Goal: Transaction & Acquisition: Obtain resource

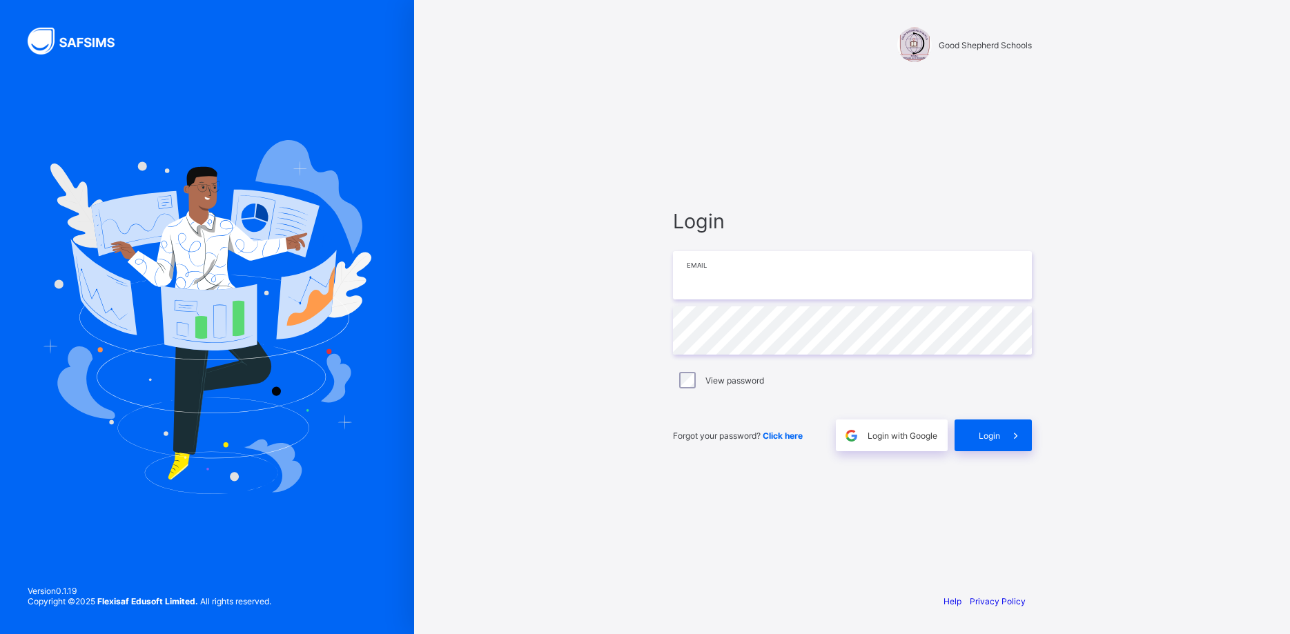
click at [737, 289] on input "email" at bounding box center [852, 275] width 359 height 48
type input "**********"
click at [992, 433] on span "Login" at bounding box center [989, 436] width 21 height 10
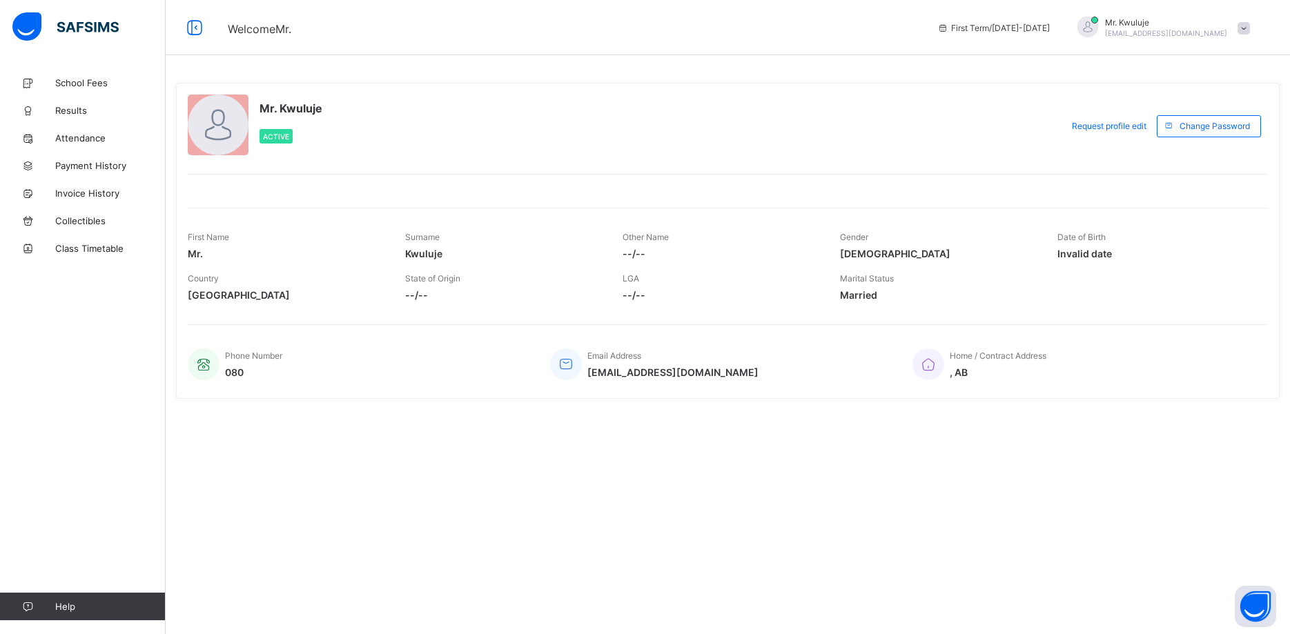
click at [667, 39] on div "Welcome Mr. First Term / [DATE]-[DATE] Mr. Kwuluje [EMAIL_ADDRESS][DOMAIN_NAME]" at bounding box center [645, 27] width 1290 height 55
click at [79, 85] on span "School Fees" at bounding box center [110, 82] width 110 height 11
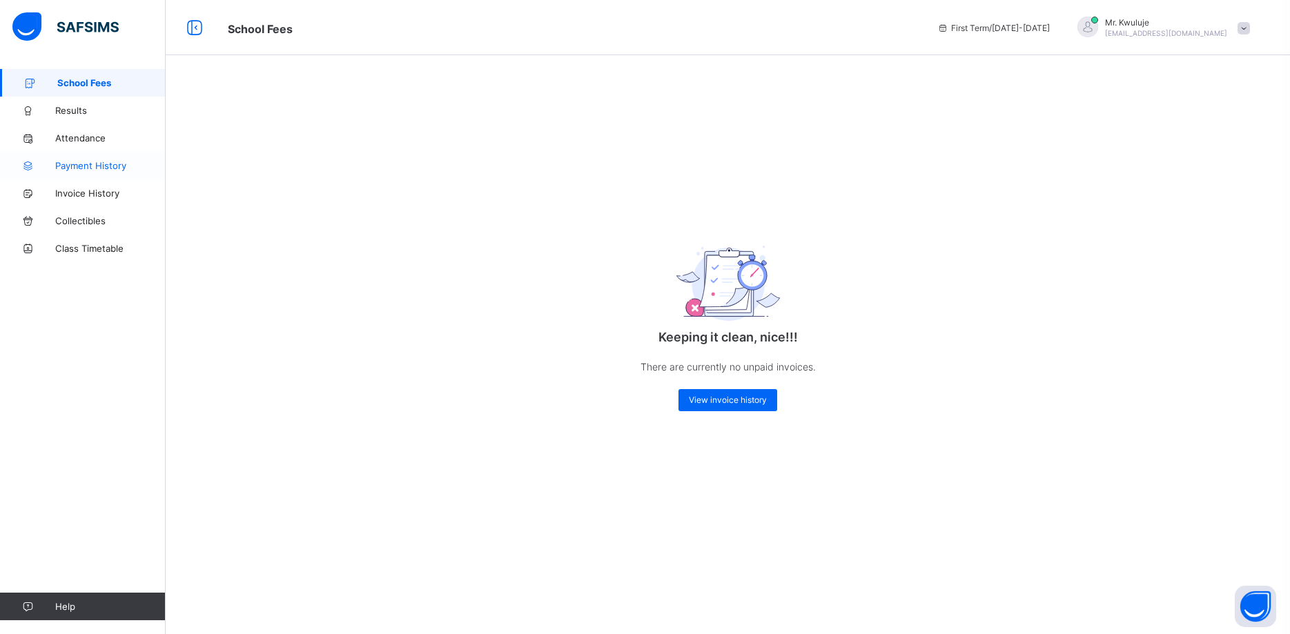
click at [86, 168] on span "Payment History" at bounding box center [110, 165] width 110 height 11
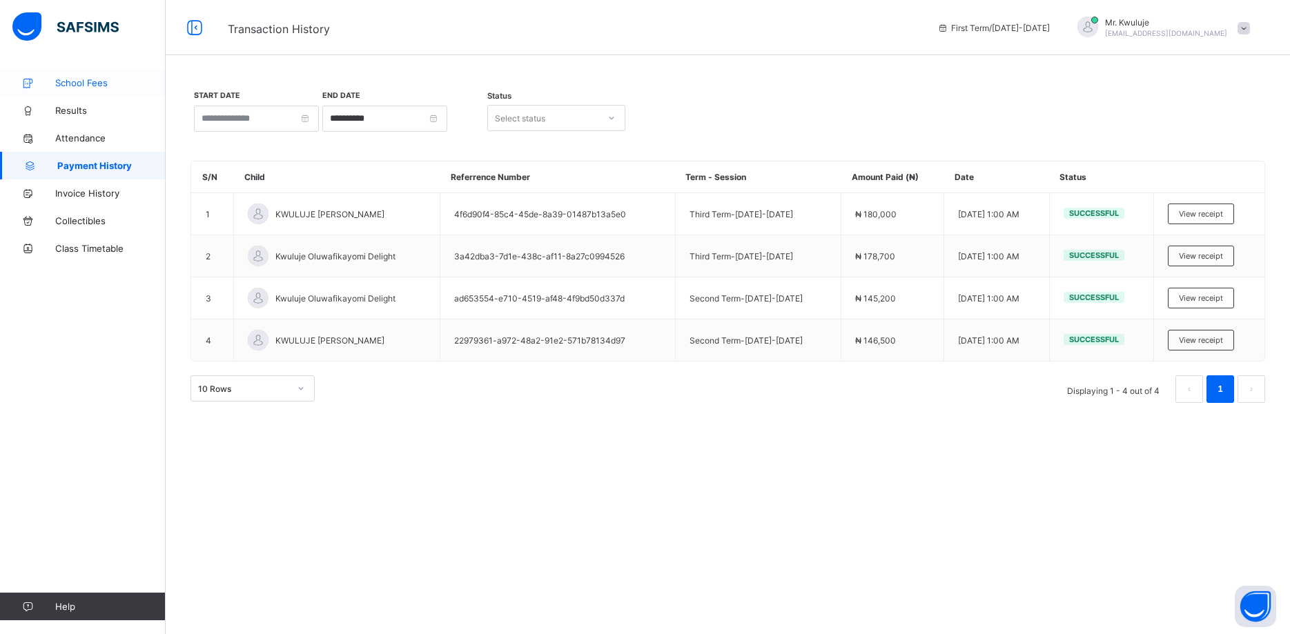
click at [81, 84] on span "School Fees" at bounding box center [110, 82] width 110 height 11
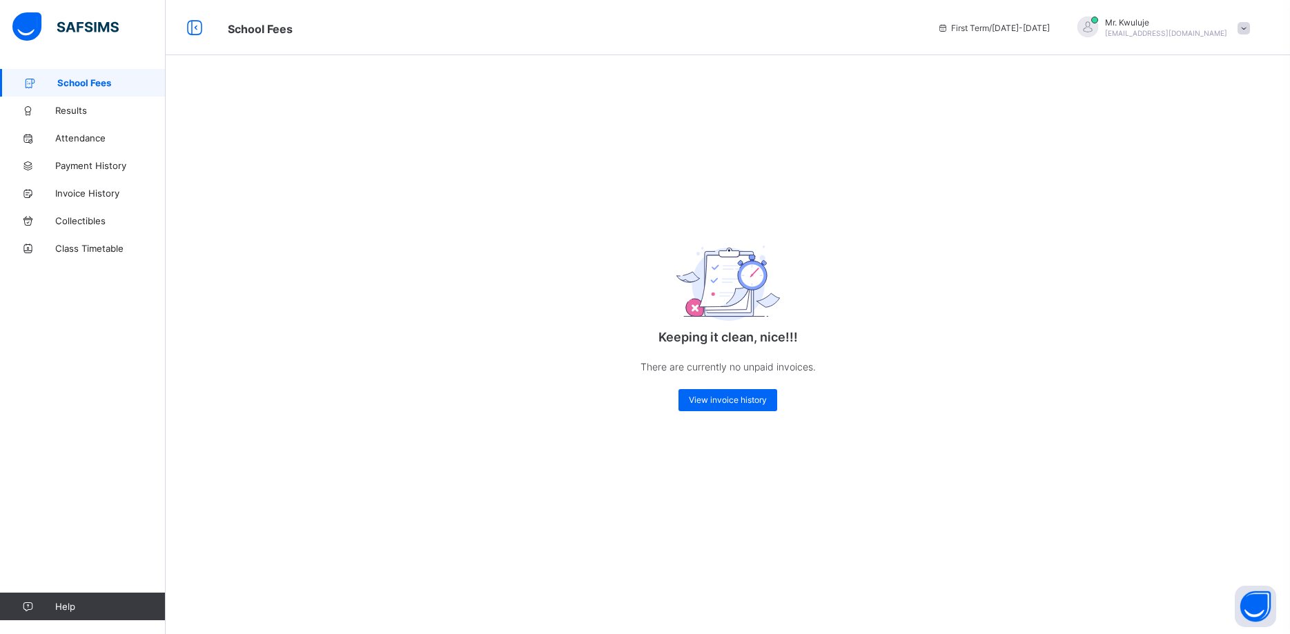
click at [1246, 30] on span at bounding box center [1243, 28] width 12 height 12
click at [75, 115] on span "Results" at bounding box center [110, 110] width 110 height 11
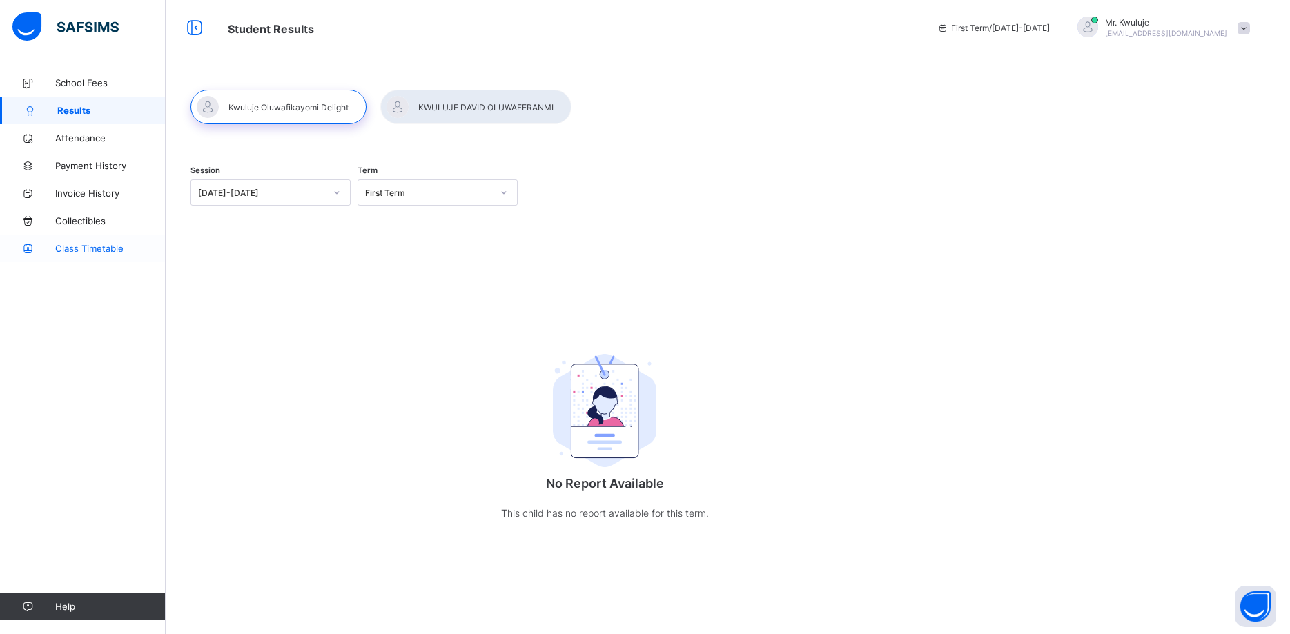
click at [86, 250] on span "Class Timetable" at bounding box center [110, 248] width 110 height 11
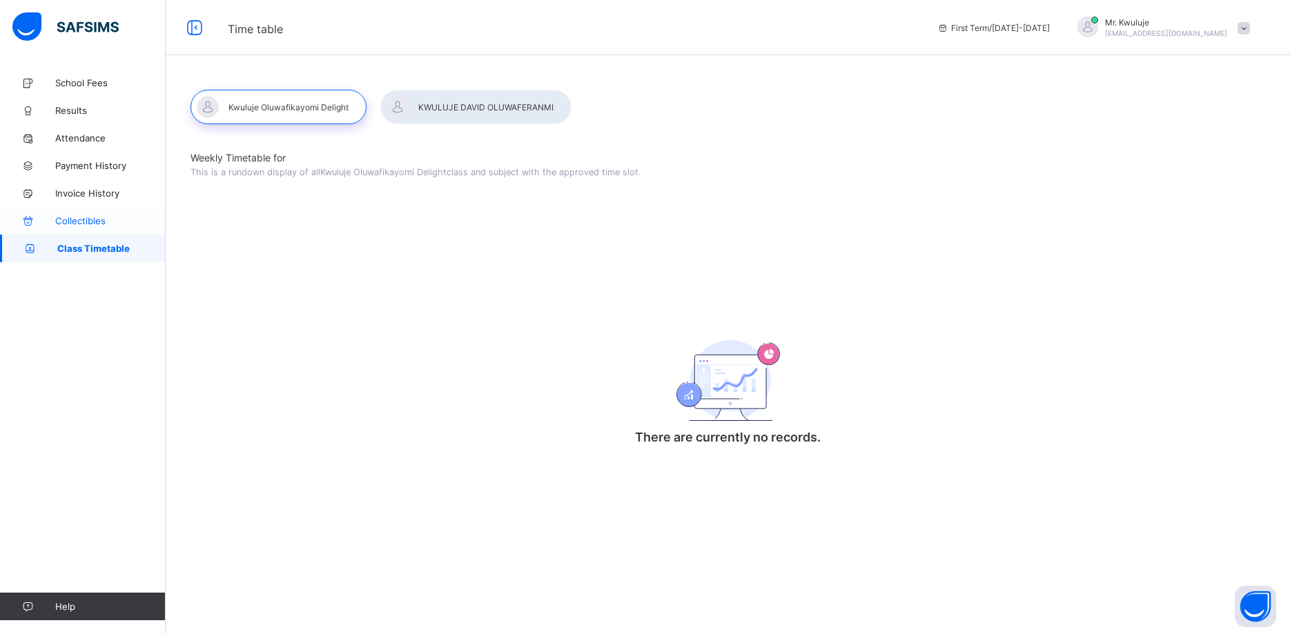
click at [91, 218] on span "Collectibles" at bounding box center [110, 220] width 110 height 11
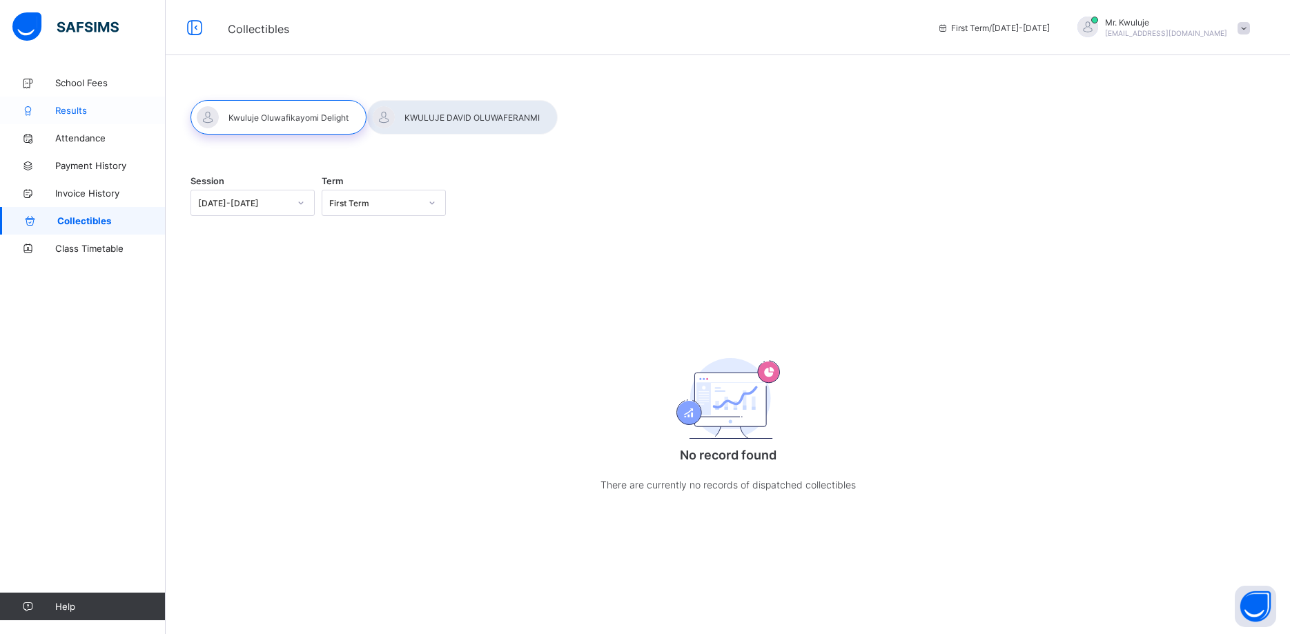
click at [77, 108] on span "Results" at bounding box center [110, 110] width 110 height 11
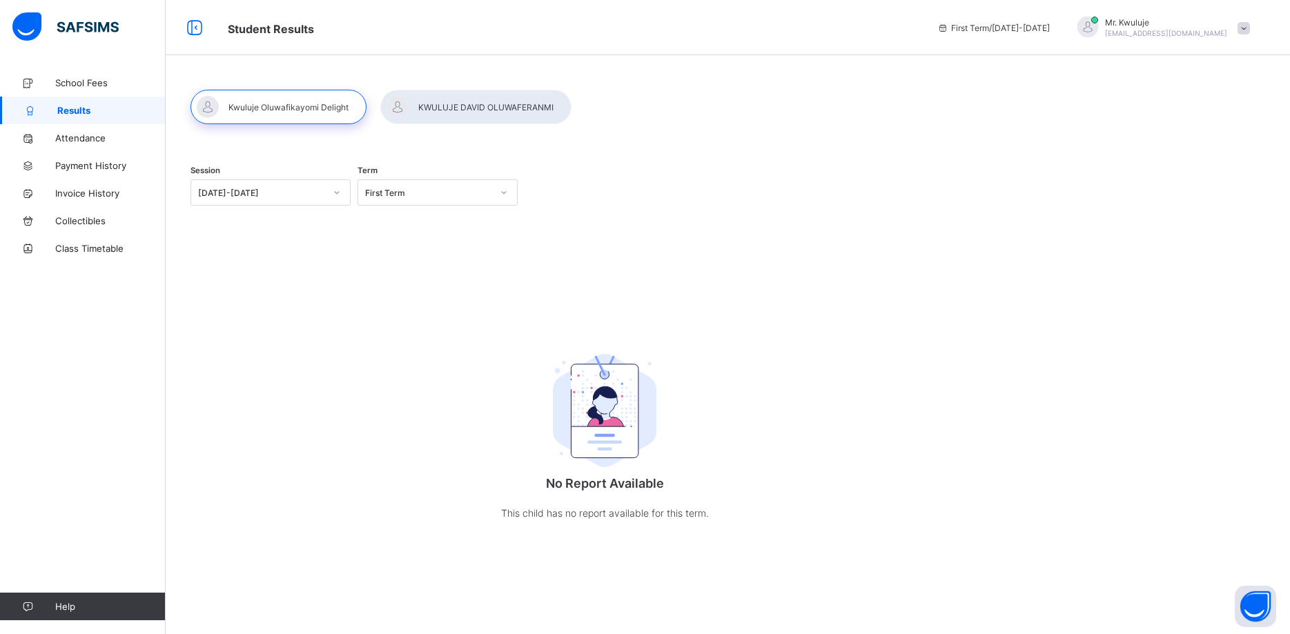
click at [339, 193] on icon at bounding box center [337, 193] width 8 height 14
click at [292, 251] on div "[DATE]-[DATE]" at bounding box center [270, 243] width 159 height 21
click at [505, 197] on icon at bounding box center [504, 193] width 8 height 14
click at [470, 264] on div "Third Term" at bounding box center [437, 265] width 159 height 21
click at [467, 112] on div at bounding box center [475, 107] width 191 height 35
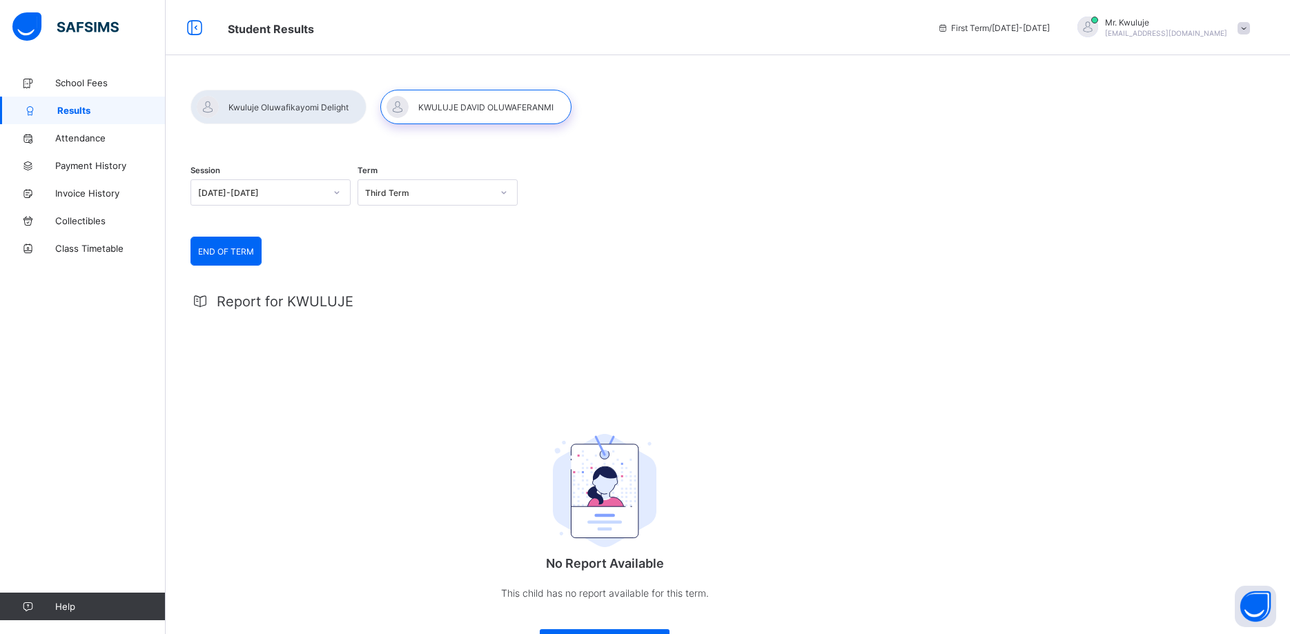
click at [226, 248] on span "END OF TERM" at bounding box center [226, 251] width 56 height 10
click at [233, 255] on span "END OF TERM" at bounding box center [226, 251] width 56 height 10
click at [84, 138] on span "Attendance" at bounding box center [110, 138] width 110 height 11
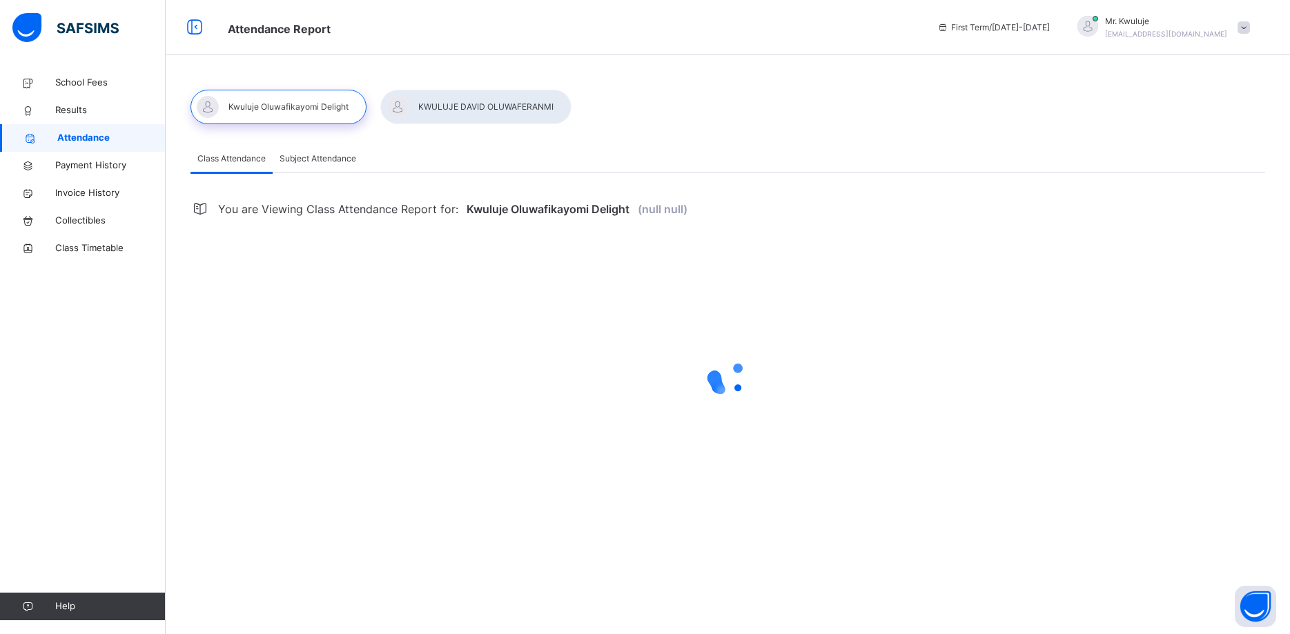
select select "****"
select select "*"
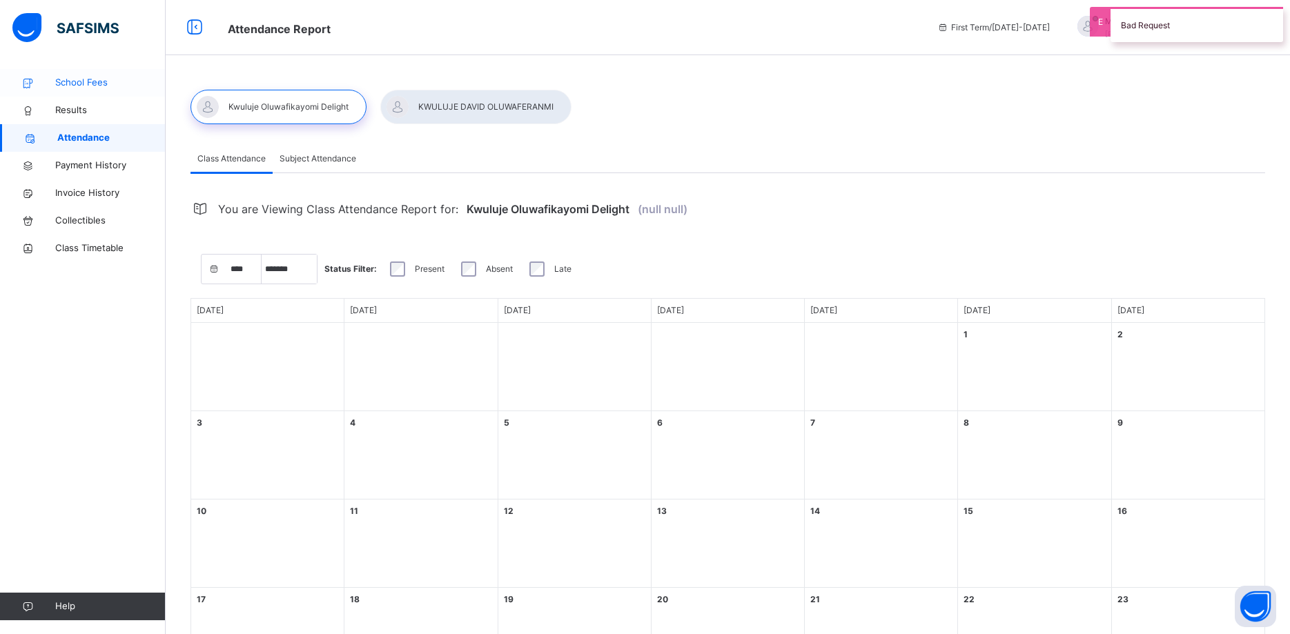
click at [88, 81] on span "School Fees" at bounding box center [110, 83] width 110 height 14
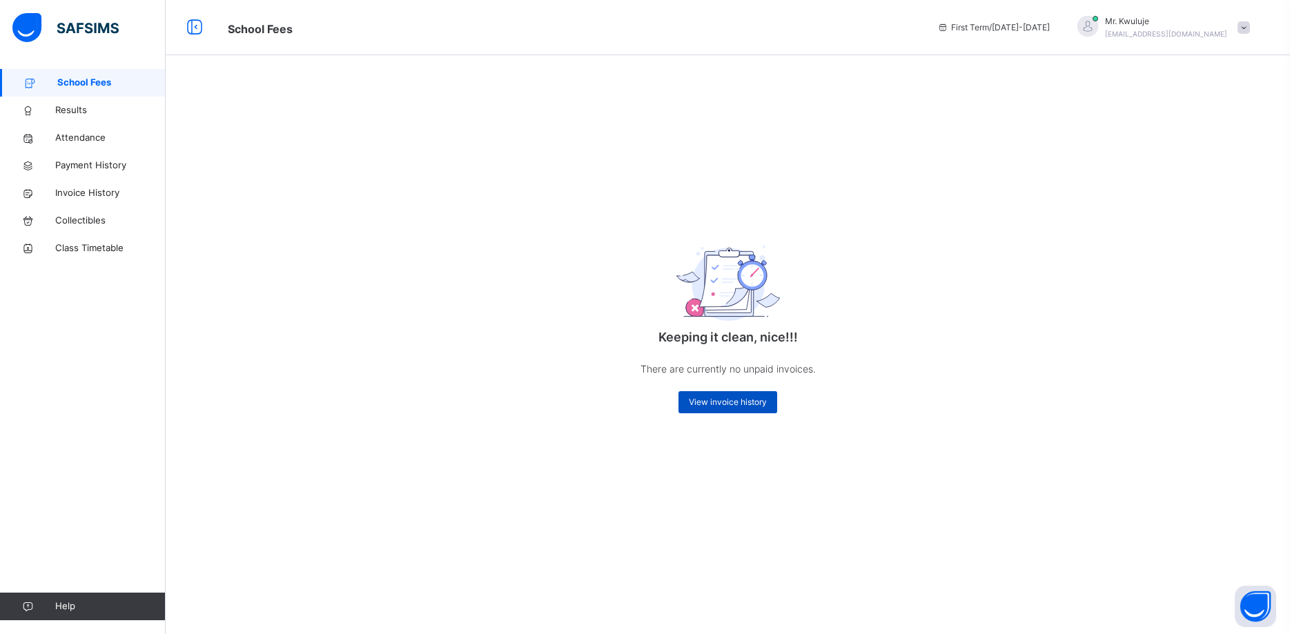
click at [715, 404] on span "View invoice history" at bounding box center [728, 402] width 78 height 12
click at [703, 395] on div "View invoice history" at bounding box center [727, 402] width 99 height 22
click at [720, 402] on span "View invoice history" at bounding box center [728, 402] width 78 height 12
click at [86, 191] on span "Invoice History" at bounding box center [110, 193] width 110 height 14
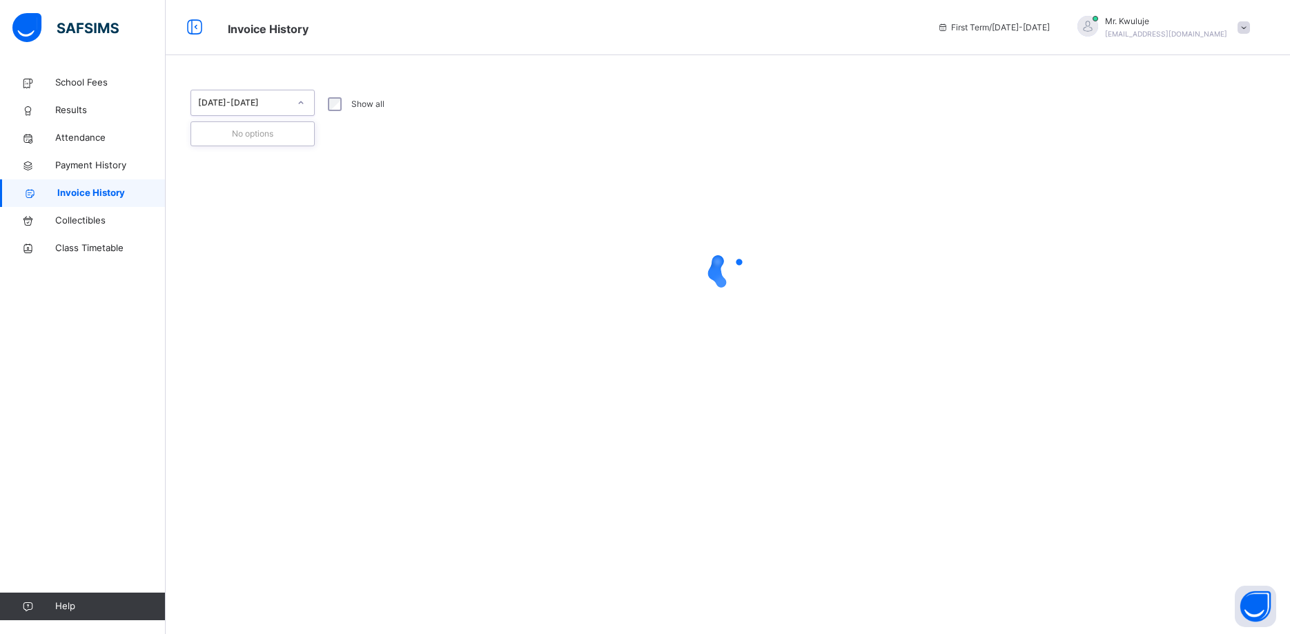
click at [302, 103] on icon at bounding box center [301, 103] width 8 height 14
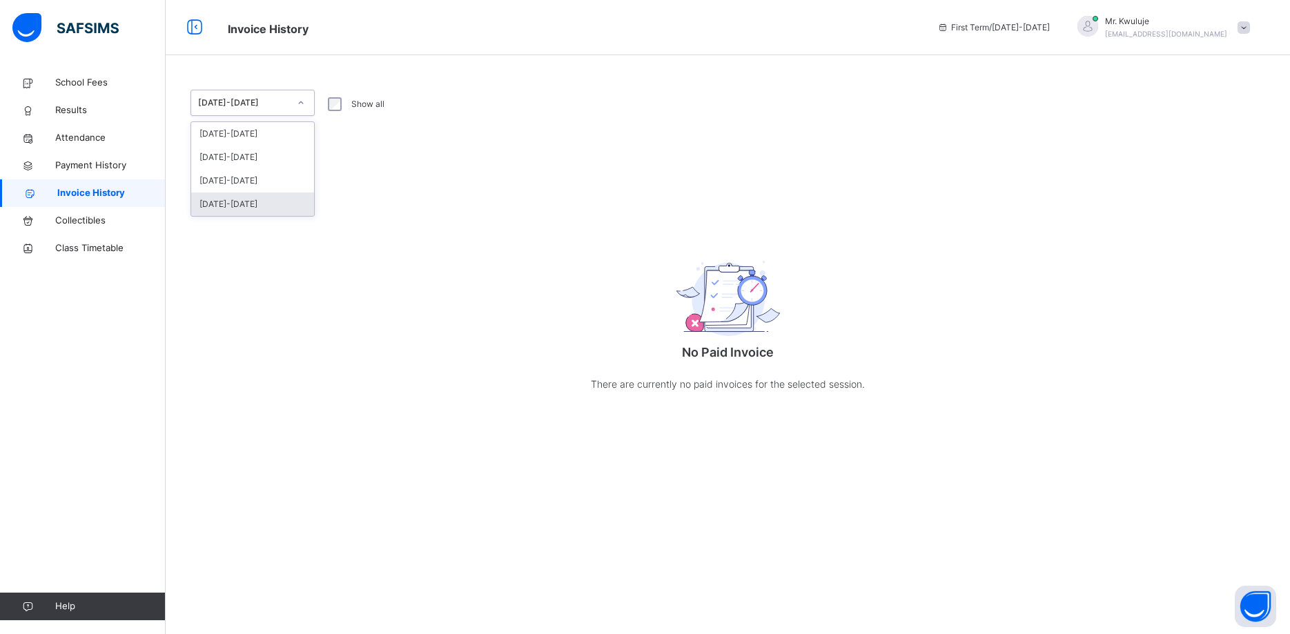
click at [253, 204] on div "[DATE]-[DATE]" at bounding box center [252, 204] width 123 height 23
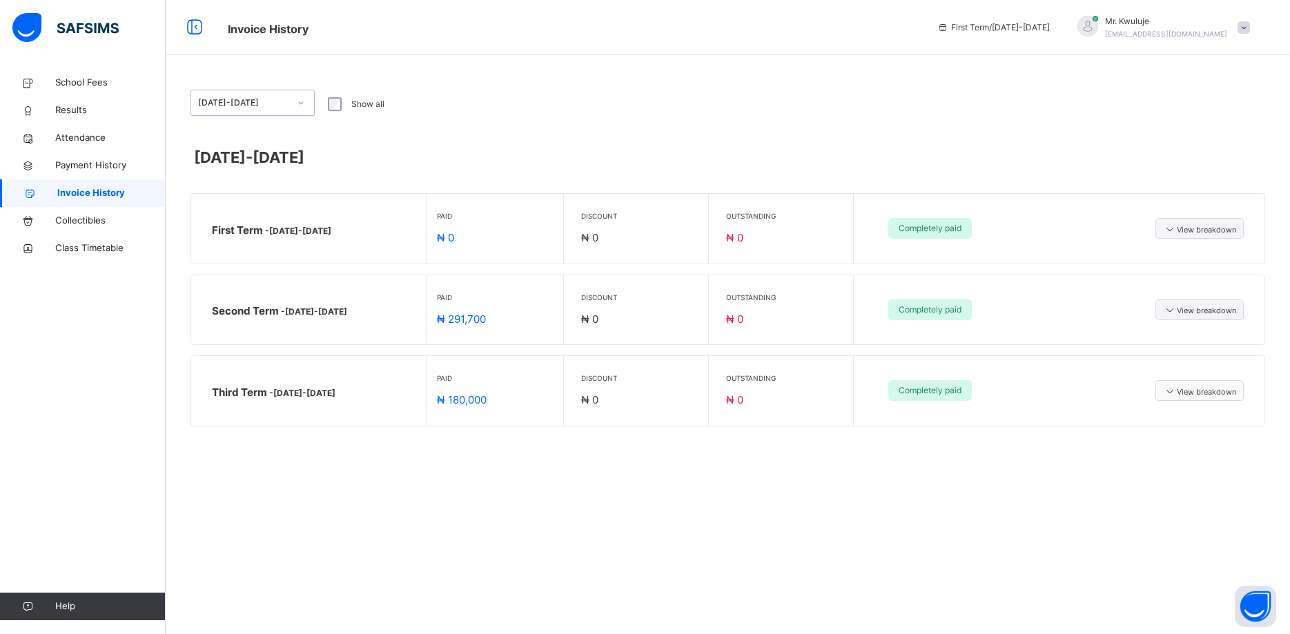
click at [1166, 392] on icon at bounding box center [1170, 391] width 14 height 12
click at [1167, 309] on icon at bounding box center [1170, 310] width 14 height 12
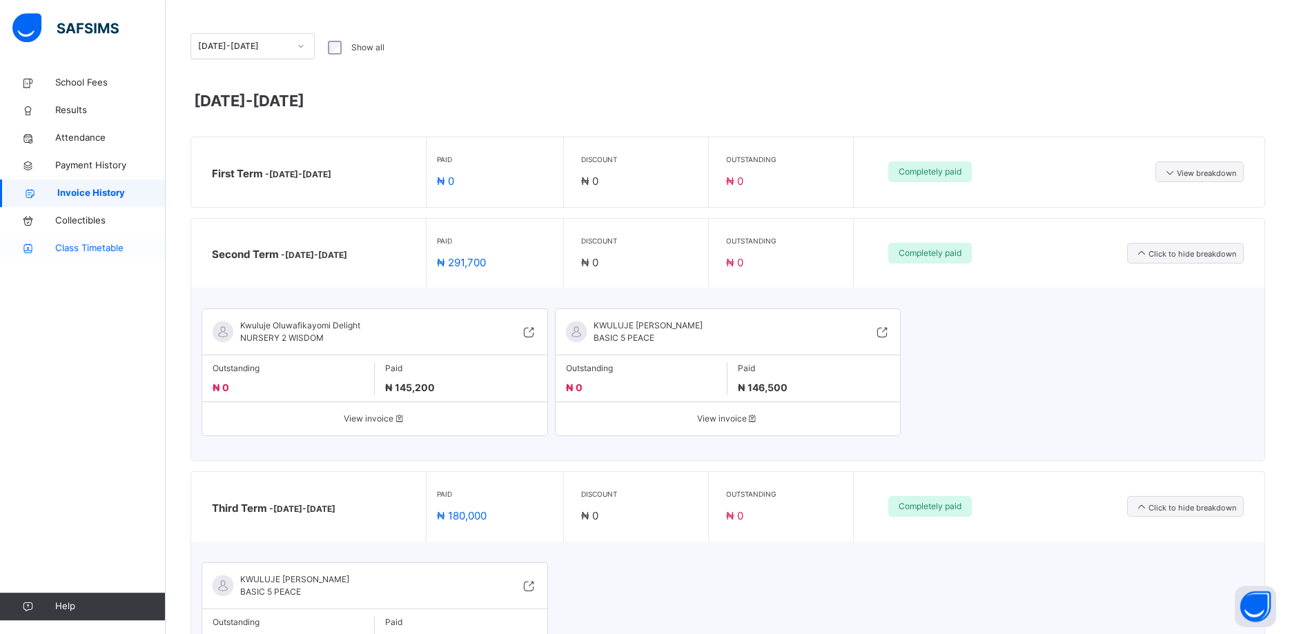
scroll to position [31, 0]
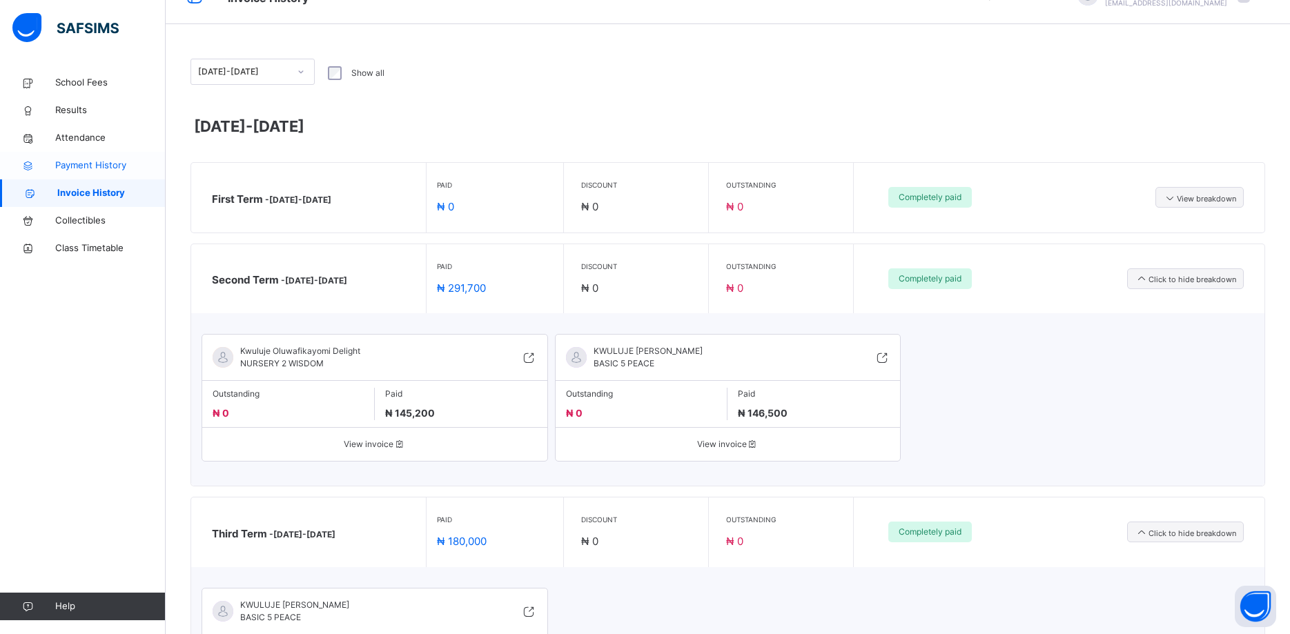
click at [99, 165] on span "Payment History" at bounding box center [110, 166] width 110 height 14
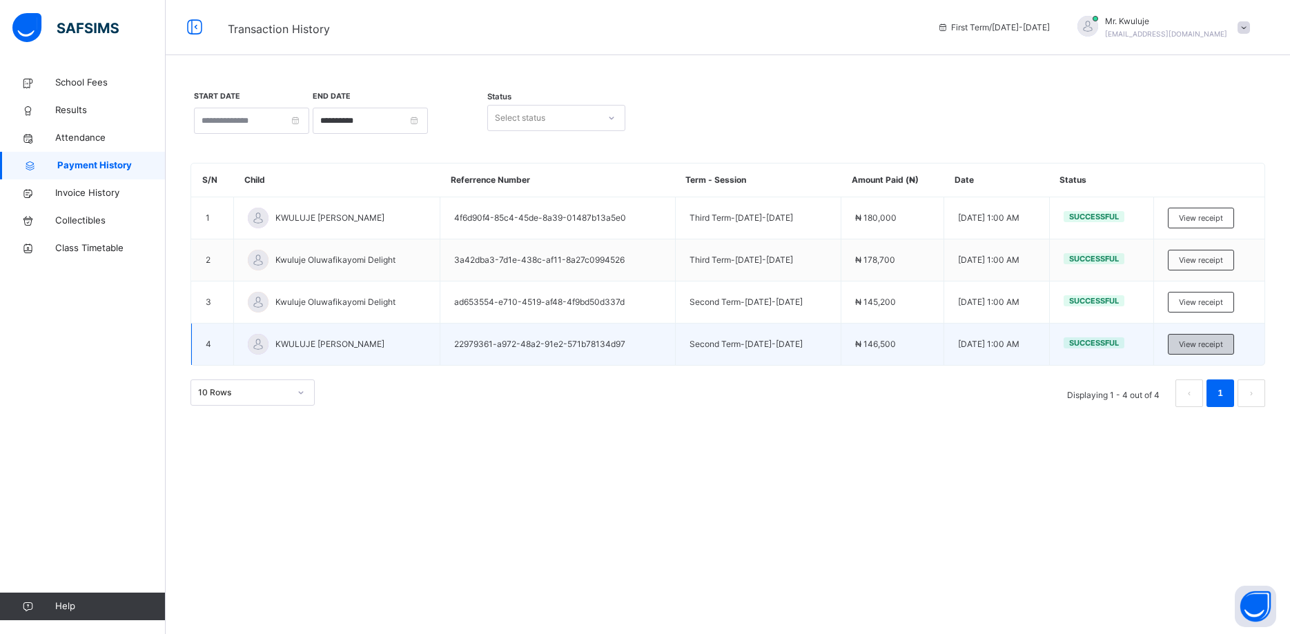
click at [1209, 343] on span "View receipt" at bounding box center [1201, 345] width 44 height 12
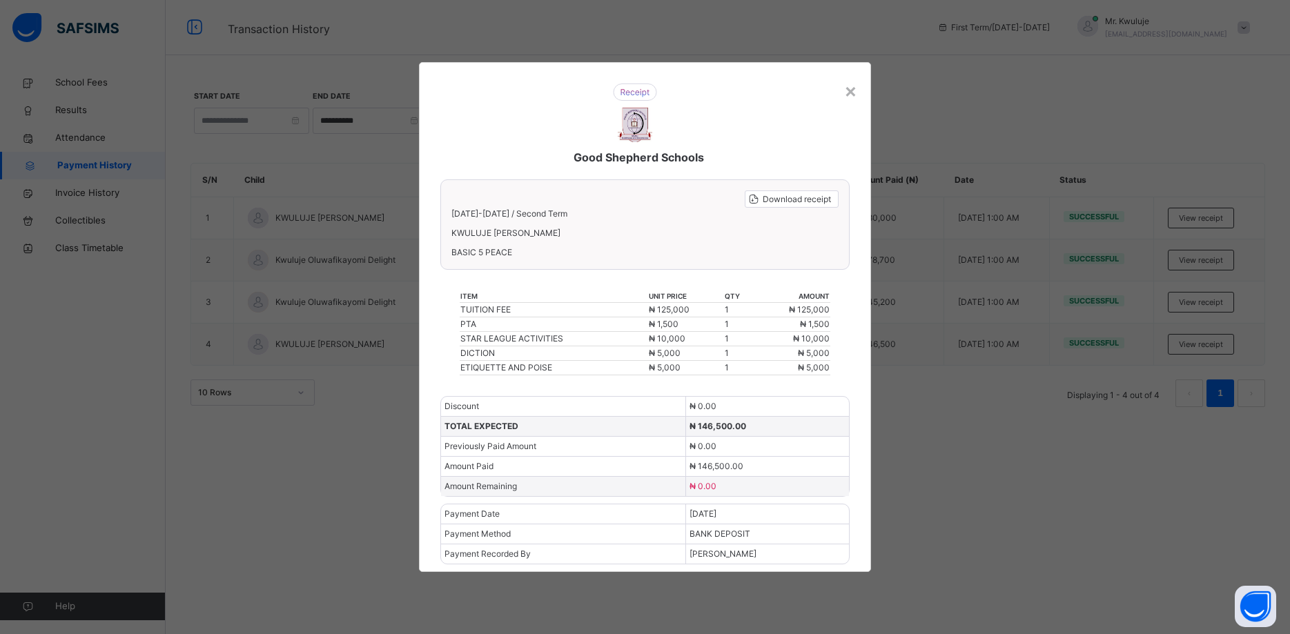
click at [1045, 503] on div "× Good Shepherd Schools Download receipt [DATE]-[DATE] / Second Term KWULUJE [P…" at bounding box center [645, 317] width 1290 height 634
click at [851, 90] on div "×" at bounding box center [850, 90] width 13 height 29
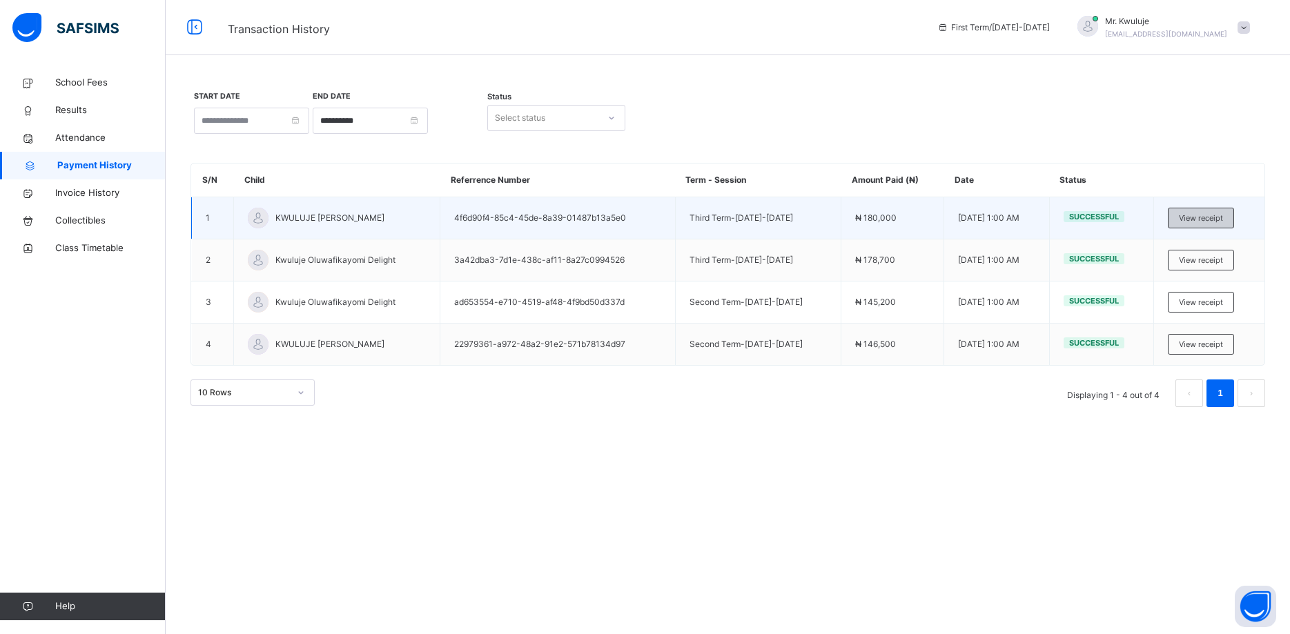
click at [1197, 217] on span "View receipt" at bounding box center [1201, 219] width 44 height 12
